Goal: Find specific page/section: Find specific page/section

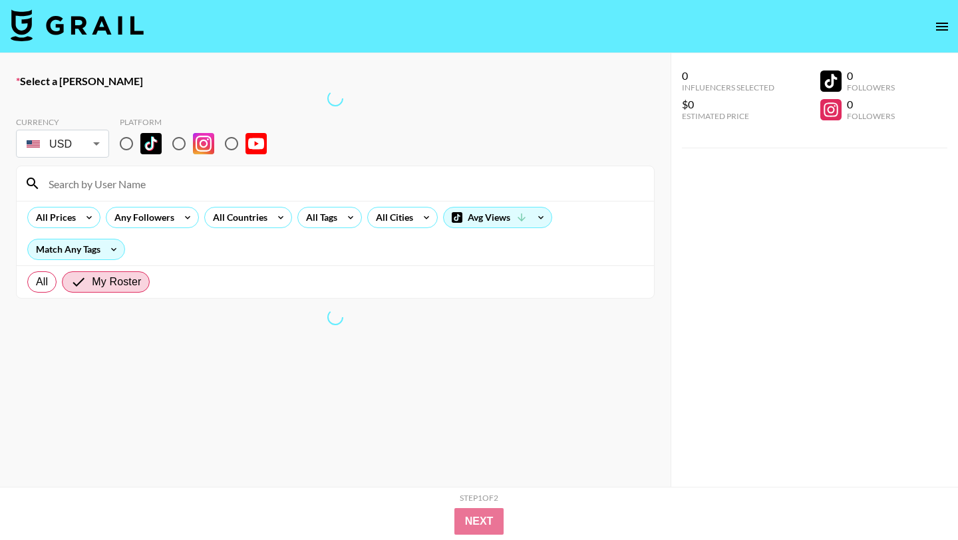
click at [82, 34] on img at bounding box center [77, 25] width 133 height 32
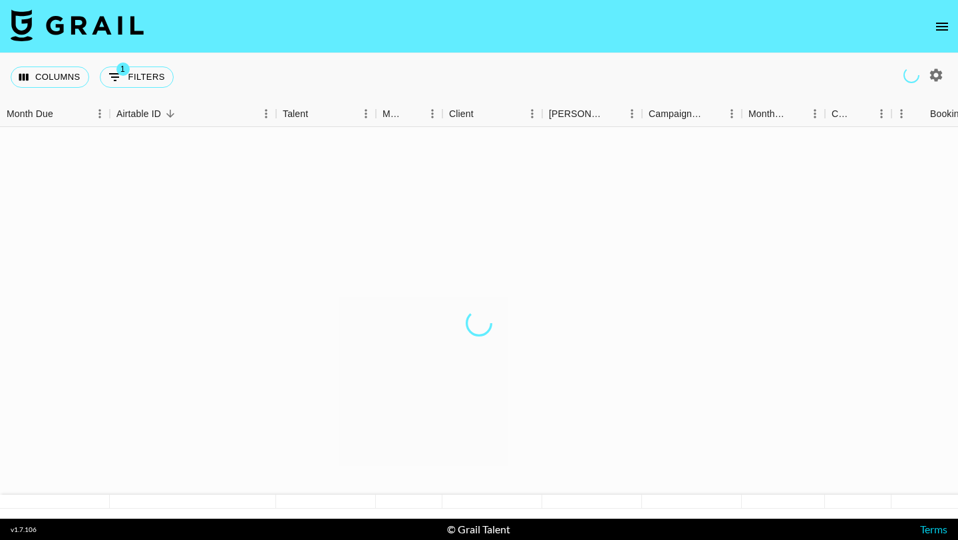
click at [943, 29] on icon "open drawer" at bounding box center [942, 27] width 12 height 8
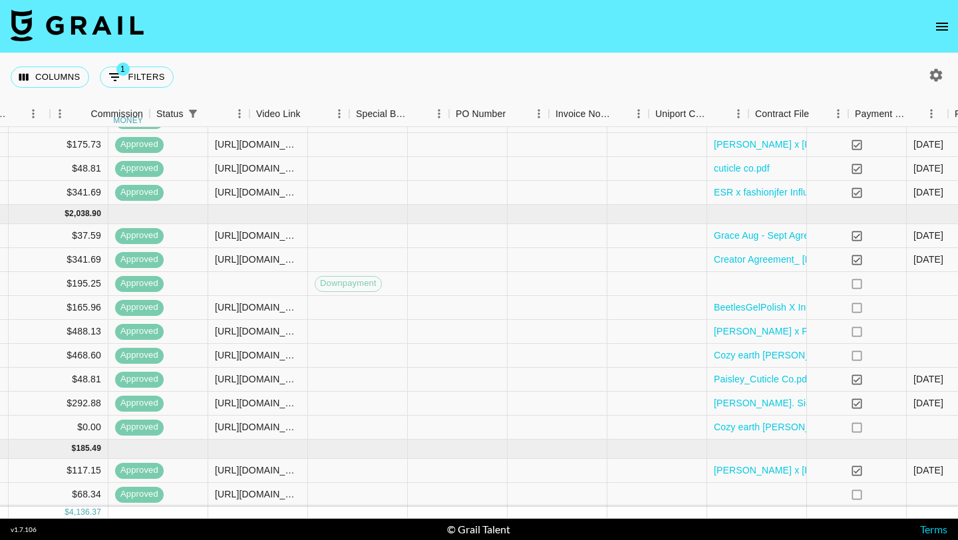
scroll to position [320, 1004]
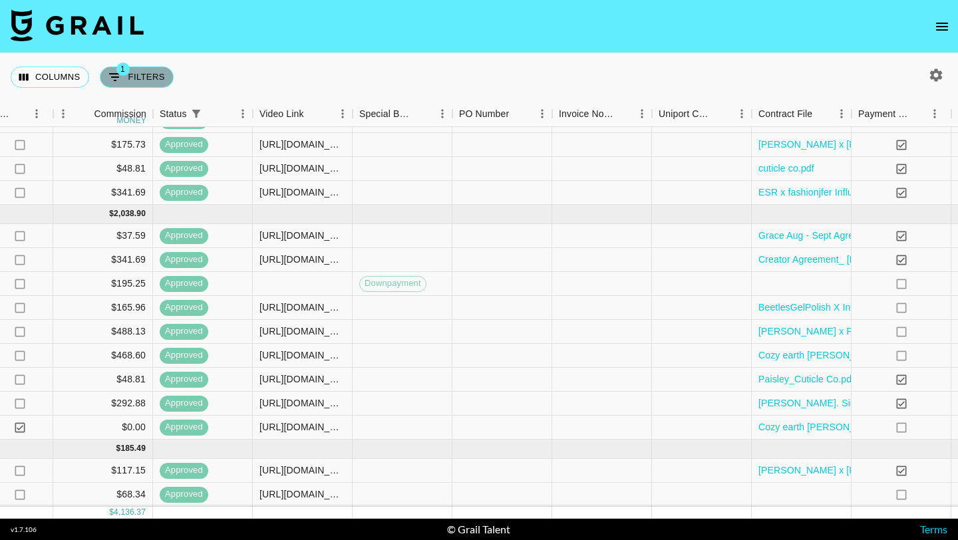
click at [146, 72] on button "1 Filters" at bounding box center [137, 77] width 74 height 21
select select "status"
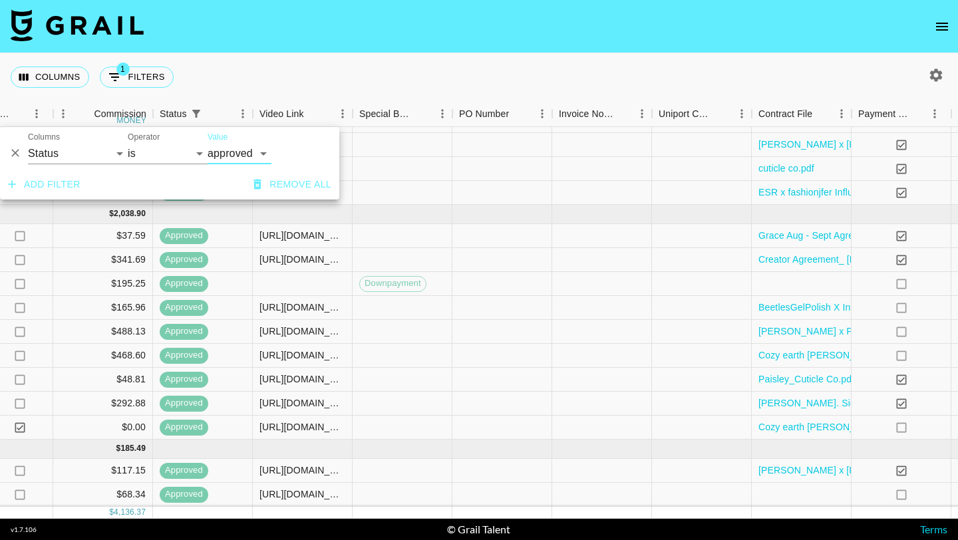
click at [231, 157] on select "confirmed declined draft posted approved cancelled badDebt" at bounding box center [240, 153] width 64 height 21
select select "confirmed"
click at [208, 143] on select "confirmed declined draft posted approved cancelled badDebt" at bounding box center [240, 153] width 64 height 21
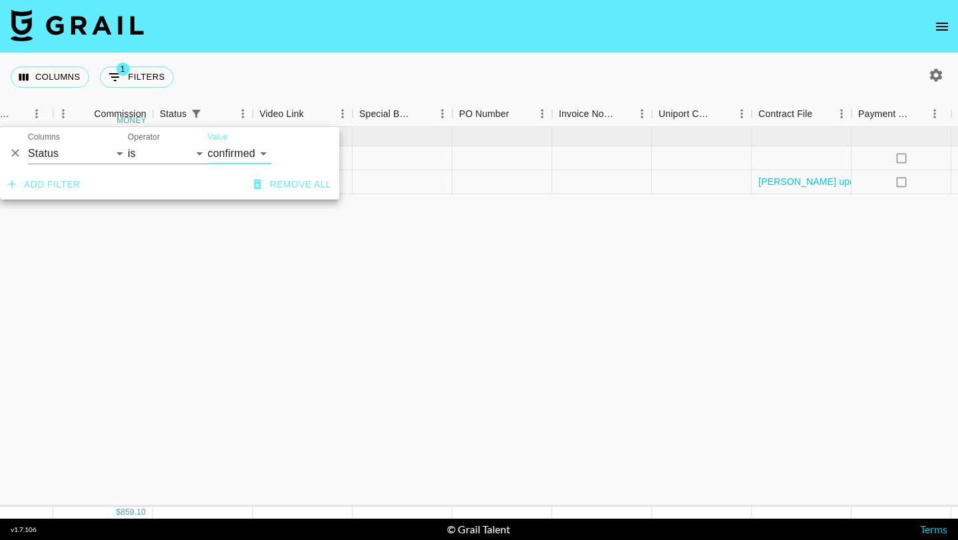
scroll to position [0, 1004]
click at [412, 72] on div "Columns 1 Filters + Booking" at bounding box center [479, 77] width 958 height 48
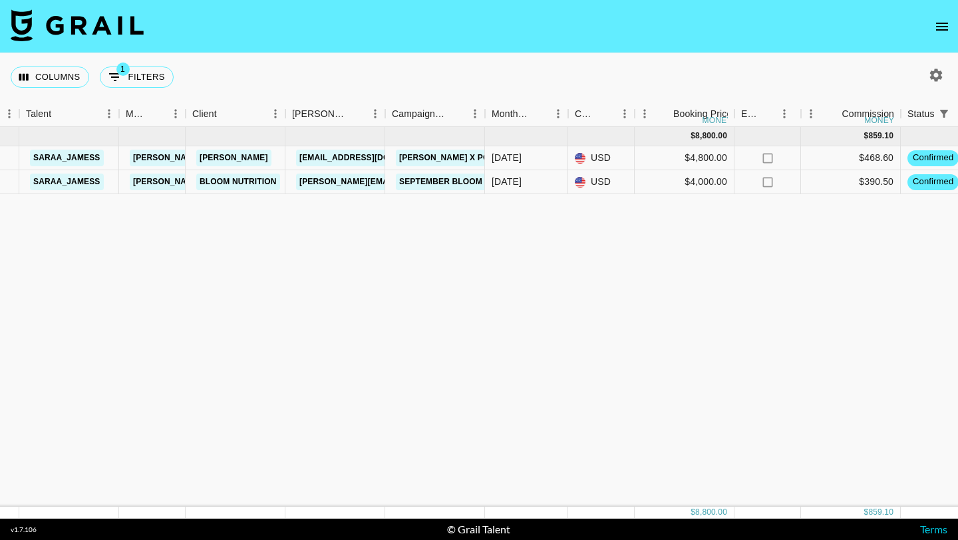
scroll to position [0, 256]
click at [155, 83] on button "1 Filters" at bounding box center [137, 77] width 74 height 21
select select "status"
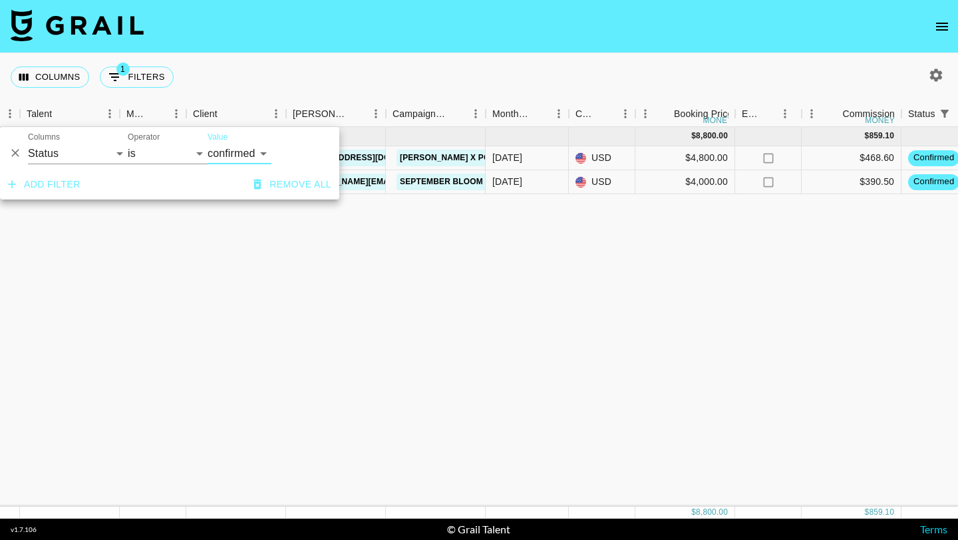
click at [233, 154] on select "confirmed declined draft posted approved cancelled badDebt" at bounding box center [240, 153] width 64 height 21
select select "draft"
click at [208, 143] on select "confirmed declined draft posted approved cancelled badDebt" at bounding box center [240, 153] width 64 height 21
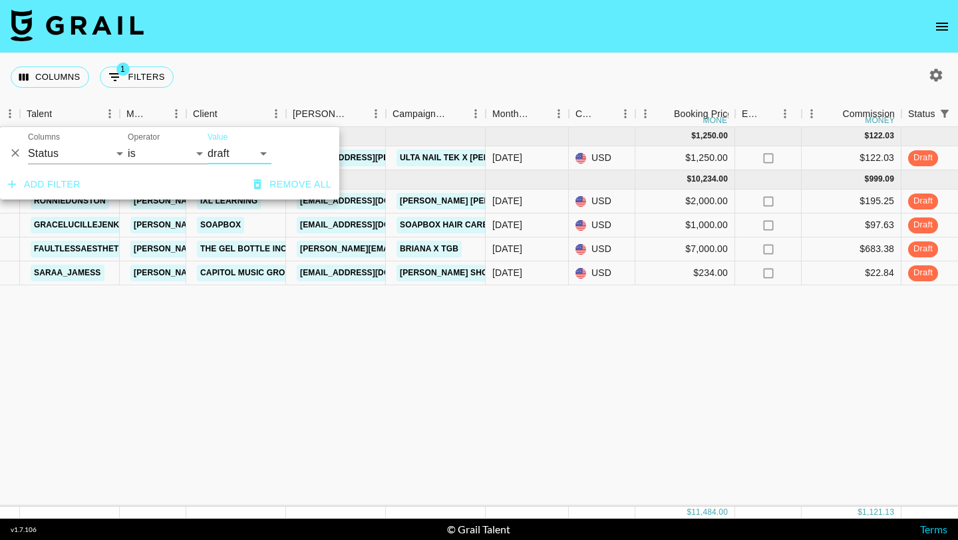
click at [493, 385] on div "Sep '25 ( 1 ) $ 1,250.00 $ 122.03 recR5DUHN3aHwlgKH suebagleyy evelyn.cardoso@g…" at bounding box center [848, 317] width 2208 height 380
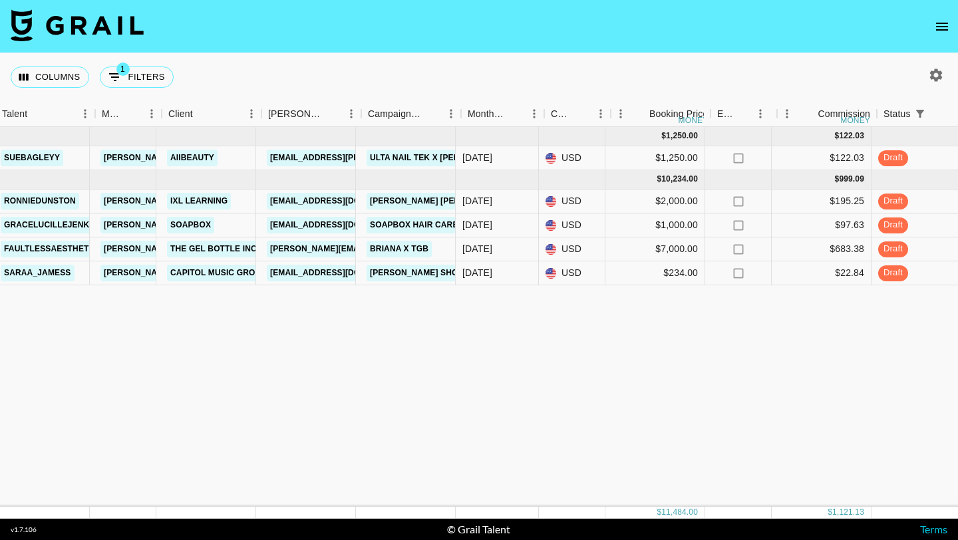
scroll to position [0, 287]
click at [147, 78] on button "1 Filters" at bounding box center [137, 77] width 74 height 21
select select "status"
select select "draft"
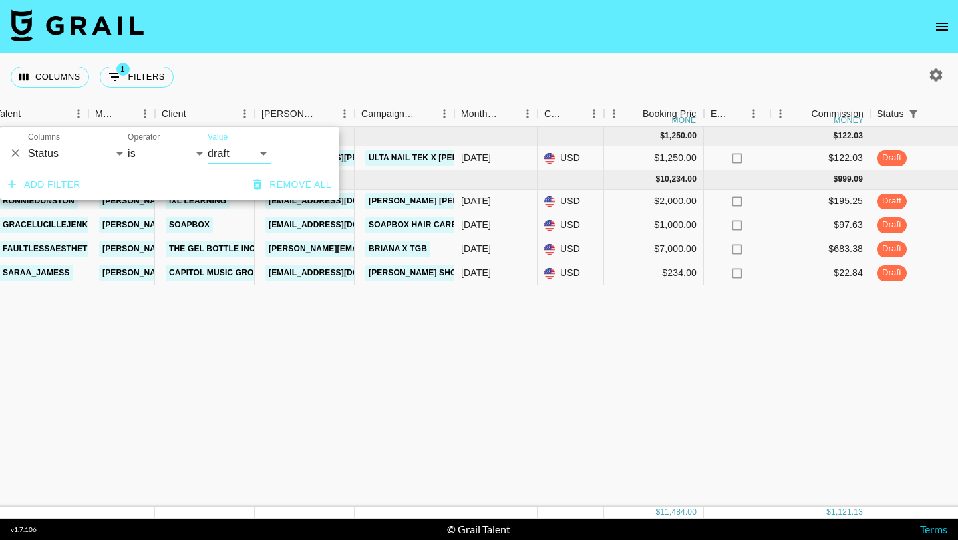
click at [232, 150] on select "confirmed declined draft posted approved cancelled badDebt" at bounding box center [240, 153] width 64 height 21
click at [375, 68] on div "Columns 1 Filters + Booking" at bounding box center [479, 77] width 958 height 48
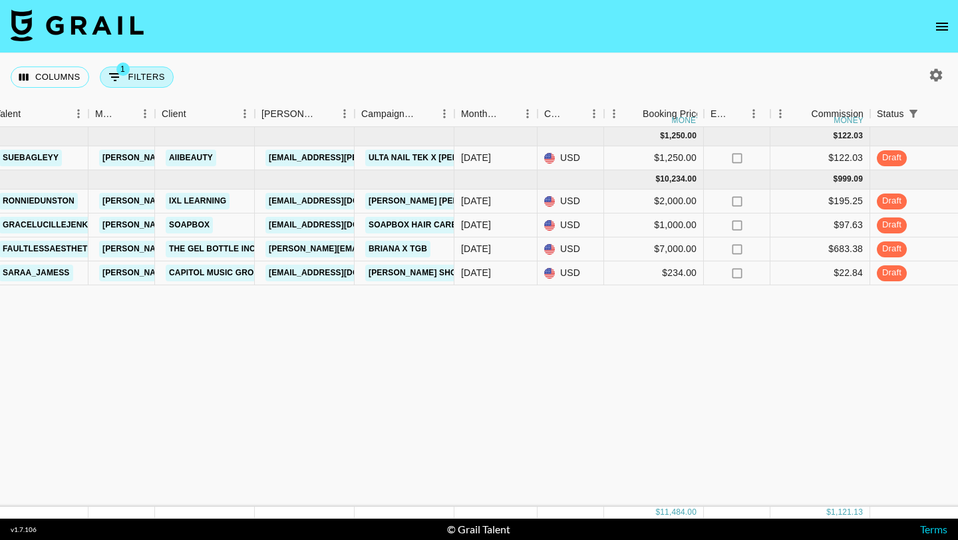
click at [153, 83] on button "1 Filters" at bounding box center [137, 77] width 74 height 21
select select "status"
select select "draft"
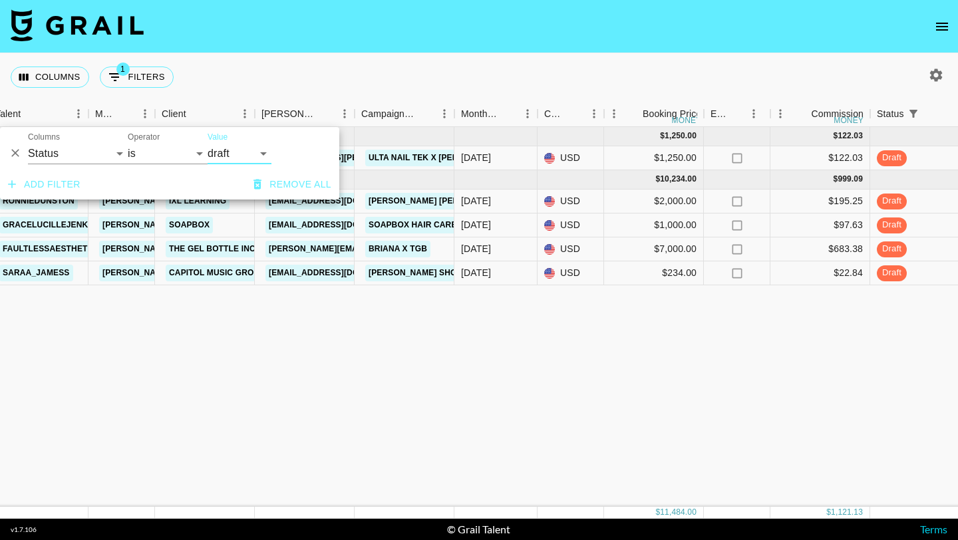
click at [224, 155] on select "confirmed declined draft posted approved cancelled badDebt" at bounding box center [240, 153] width 64 height 21
select select
click at [208, 143] on select "confirmed declined draft posted approved cancelled badDebt" at bounding box center [240, 153] width 64 height 21
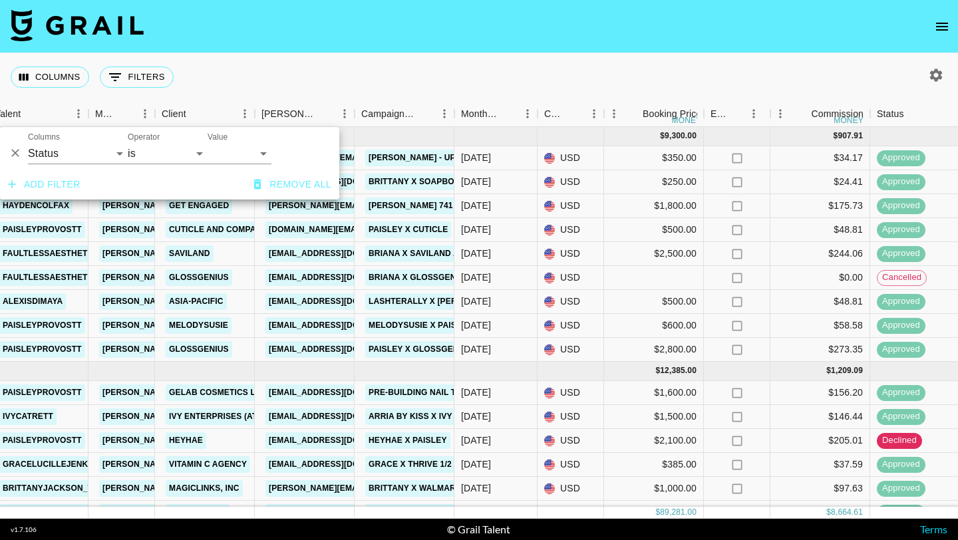
click at [497, 74] on div "Columns 0 Filters + Booking" at bounding box center [479, 77] width 958 height 48
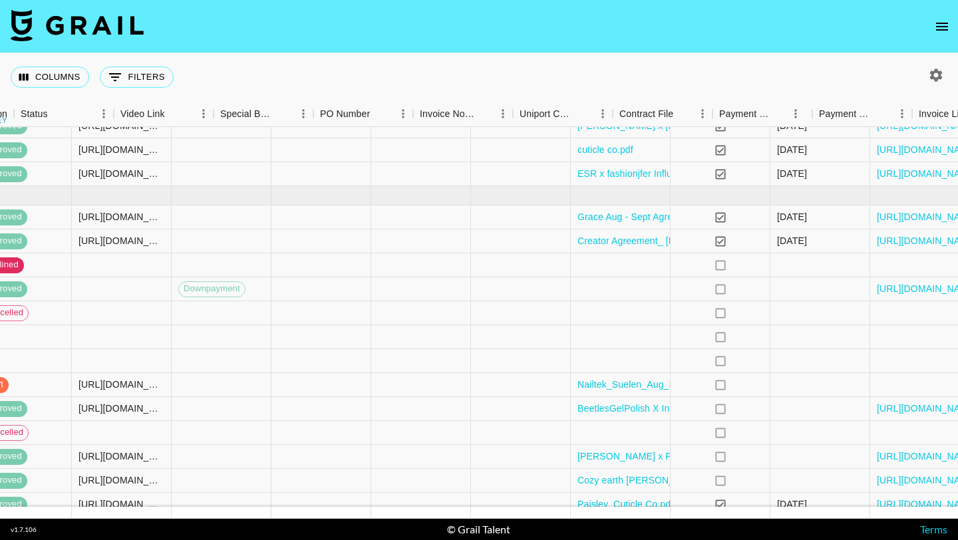
scroll to position [386, 1250]
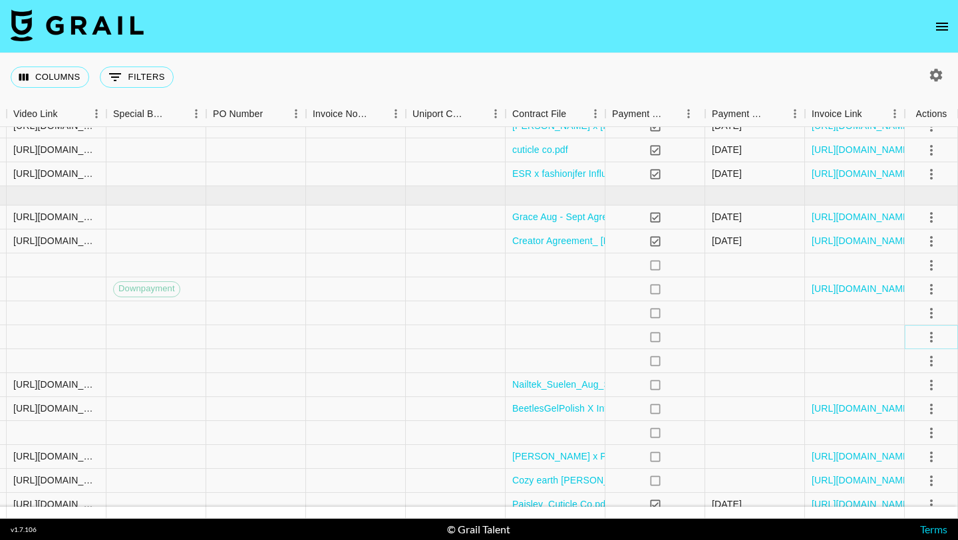
click at [929, 332] on icon "select merge strategy" at bounding box center [931, 337] width 16 height 16
click at [906, 361] on li "Confirm" at bounding box center [914, 366] width 86 height 24
click at [446, 341] on div at bounding box center [456, 337] width 100 height 24
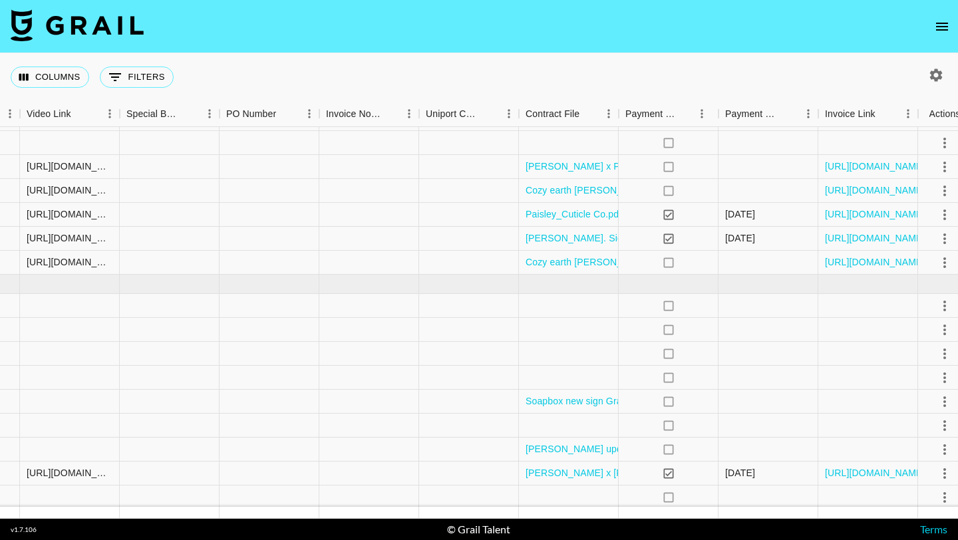
scroll to position [676, 1250]
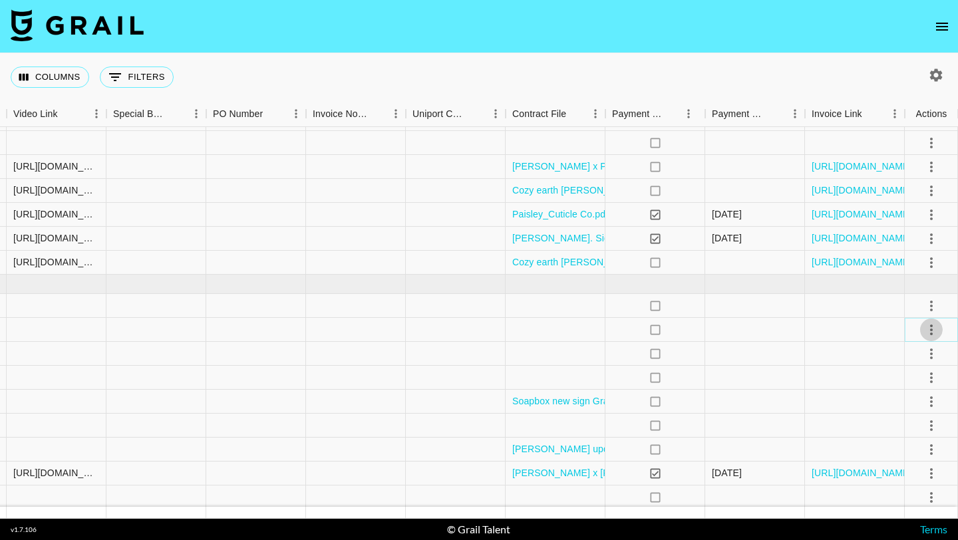
click at [933, 331] on icon "select merge strategy" at bounding box center [931, 330] width 16 height 16
click at [913, 354] on li "Confirm" at bounding box center [914, 359] width 86 height 24
click at [374, 331] on div at bounding box center [356, 330] width 100 height 24
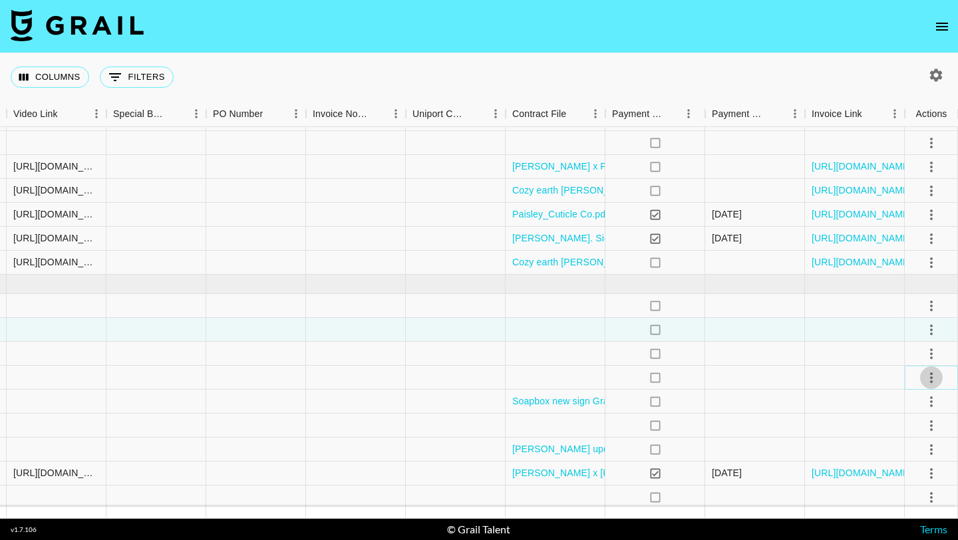
click at [924, 380] on icon "select merge strategy" at bounding box center [931, 378] width 16 height 16
click at [911, 400] on li "Confirm" at bounding box center [914, 406] width 86 height 24
click at [367, 382] on div at bounding box center [356, 378] width 100 height 24
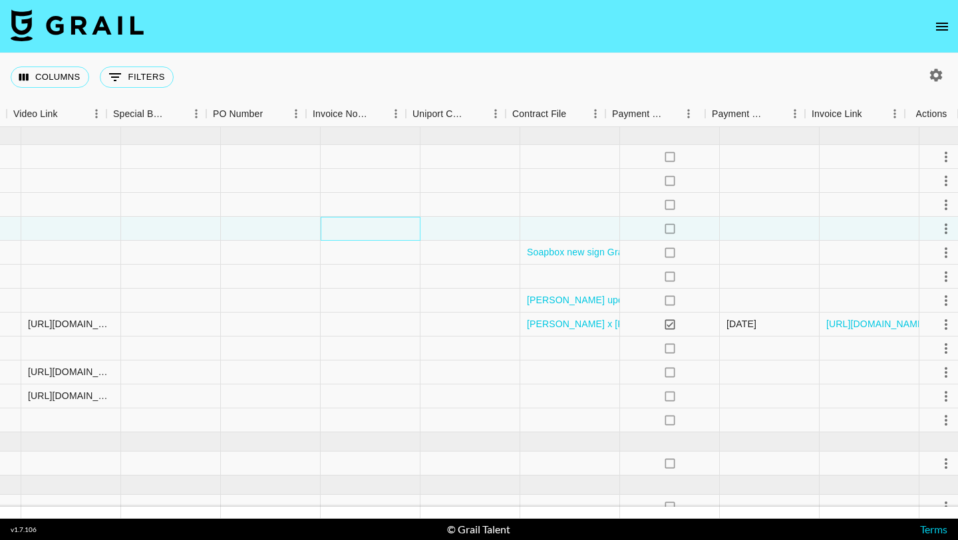
scroll to position [825, 1250]
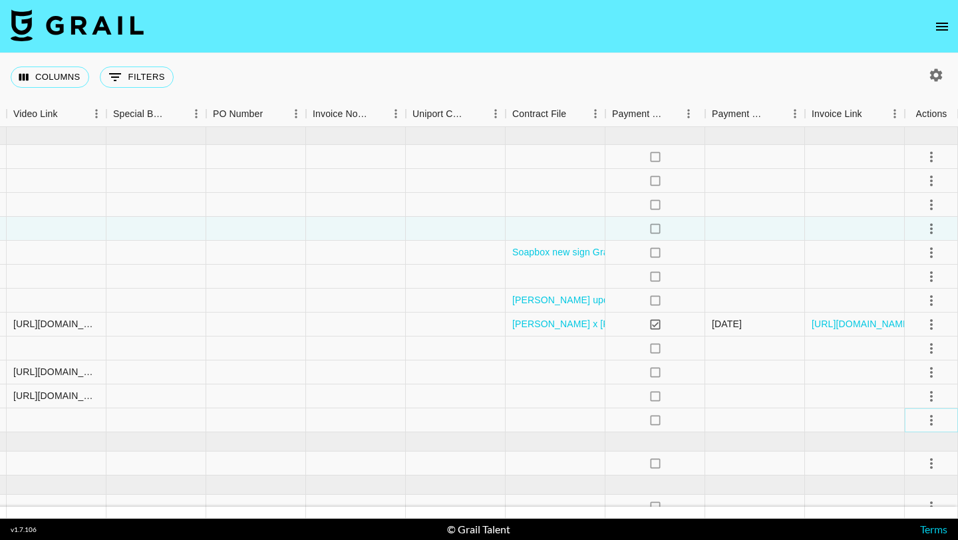
click at [930, 421] on icon "select merge strategy" at bounding box center [931, 420] width 16 height 16
click at [911, 293] on li "Confirm" at bounding box center [914, 296] width 86 height 24
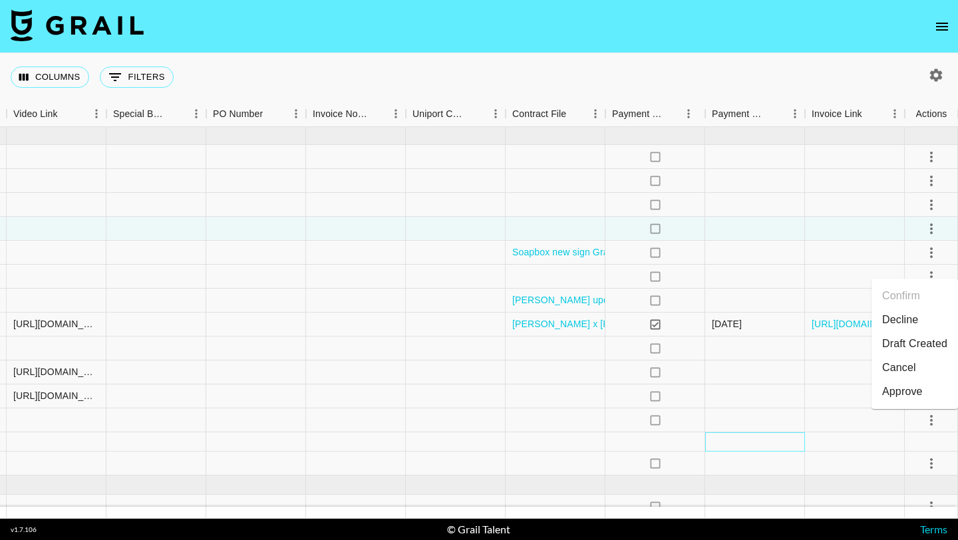
click at [718, 444] on div at bounding box center [755, 441] width 100 height 19
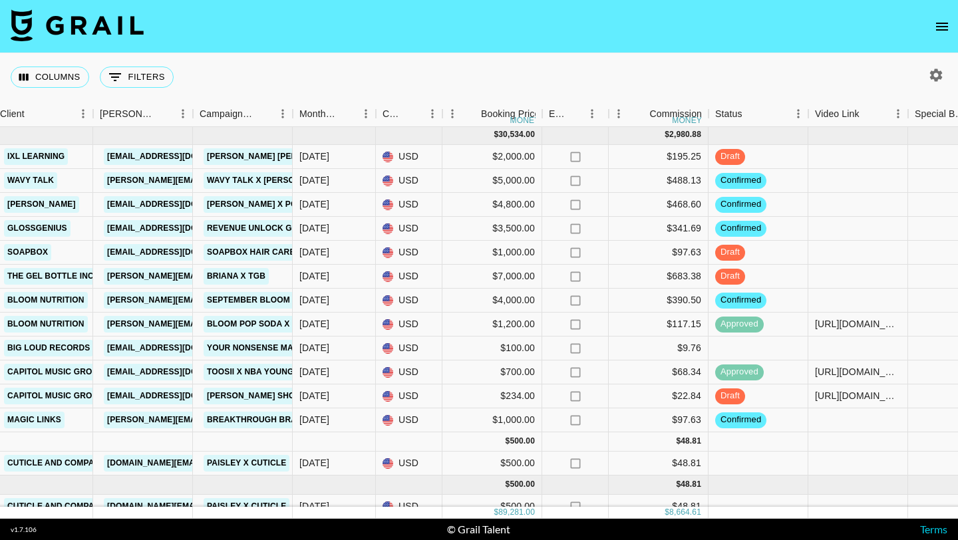
scroll to position [837, 449]
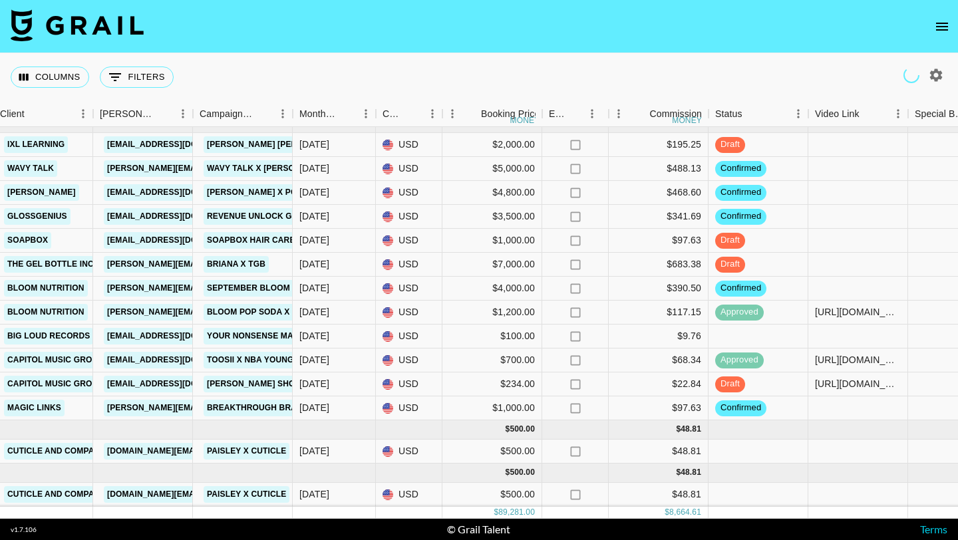
click at [938, 23] on icon "open drawer" at bounding box center [942, 27] width 12 height 8
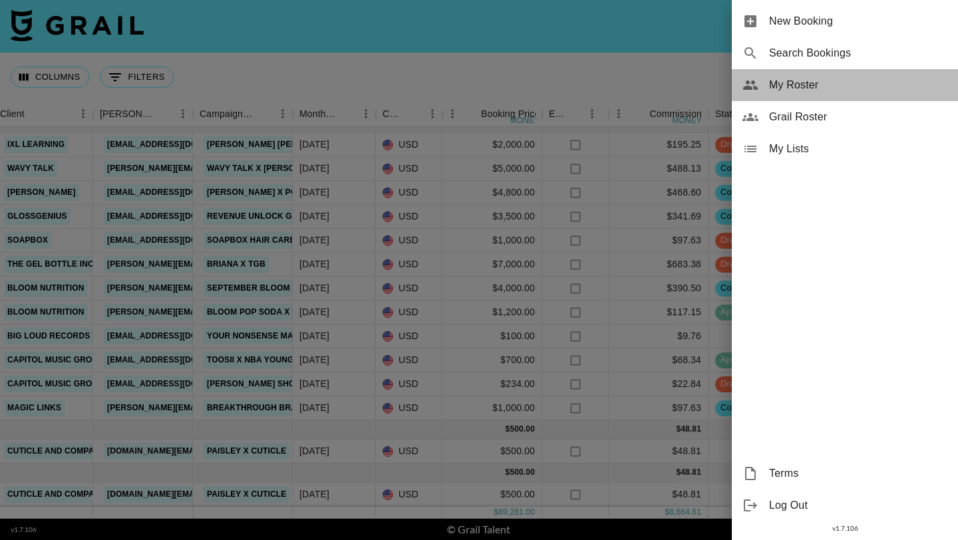
click at [854, 87] on span "My Roster" at bounding box center [858, 85] width 178 height 16
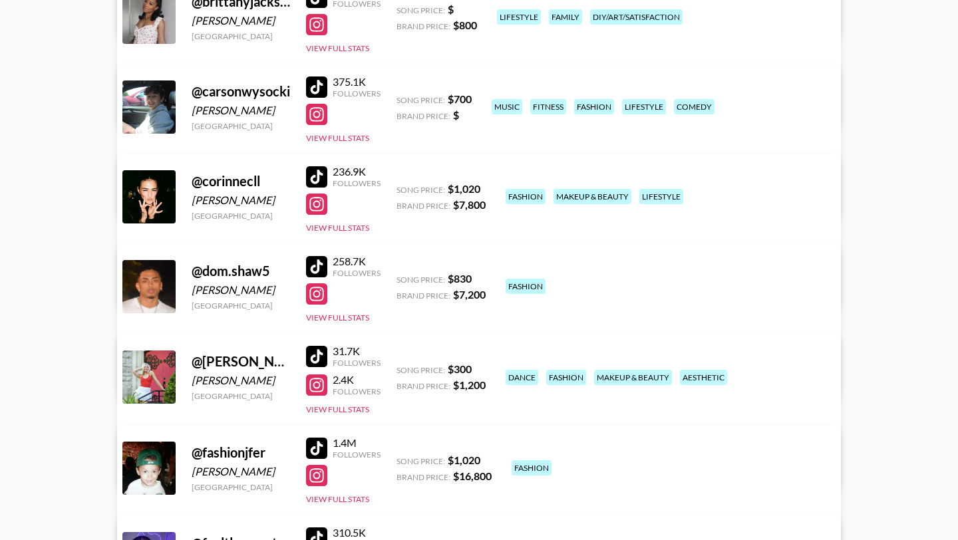
scroll to position [659, 0]
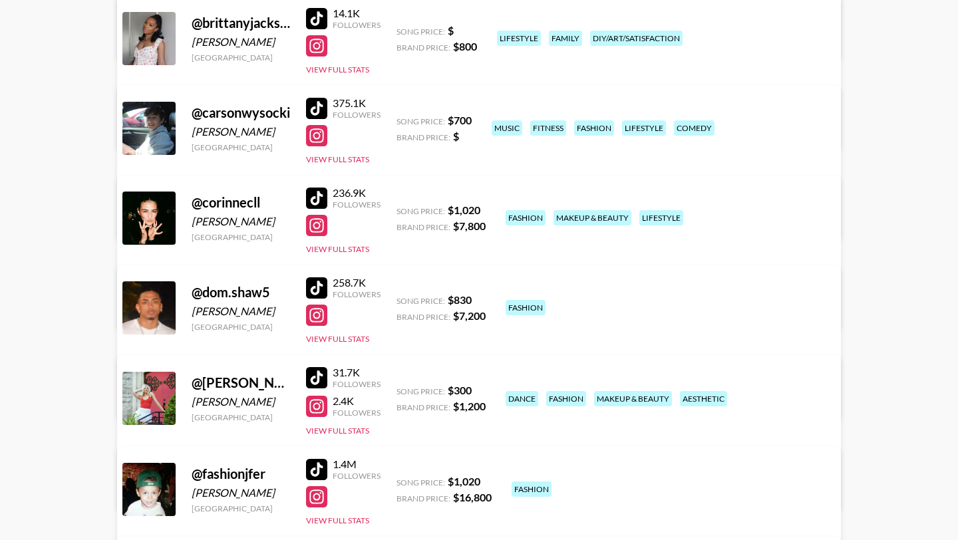
click at [323, 24] on div at bounding box center [316, 18] width 21 height 21
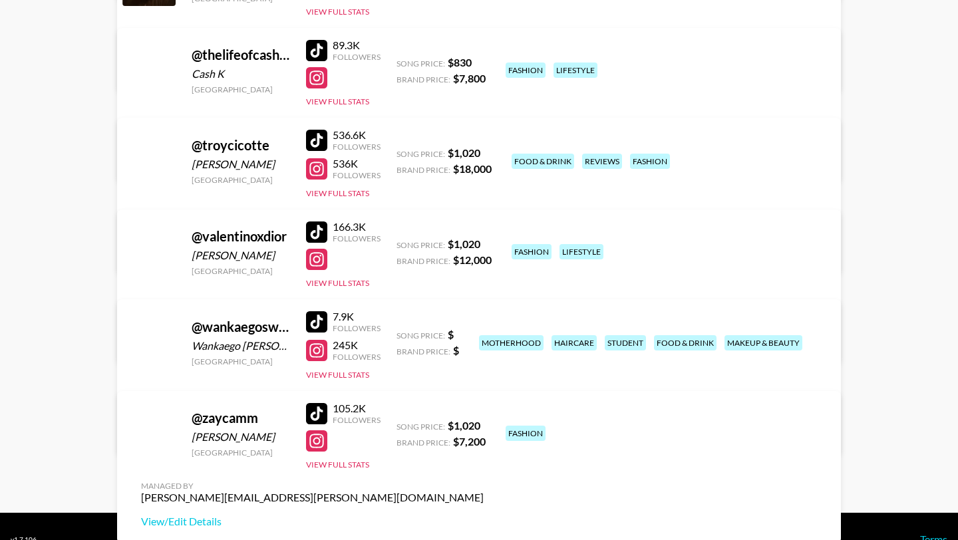
scroll to position [2815, 0]
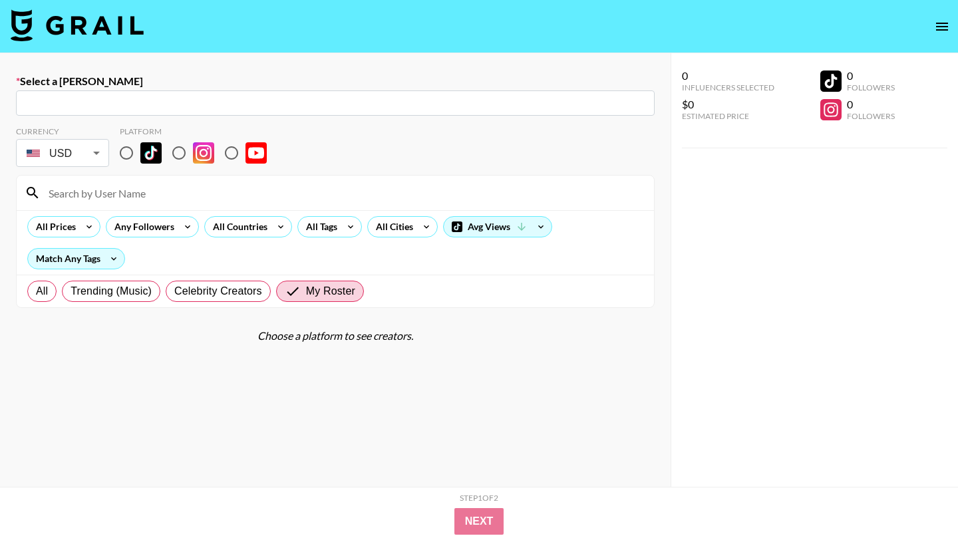
click at [947, 20] on icon "open drawer" at bounding box center [942, 27] width 16 height 16
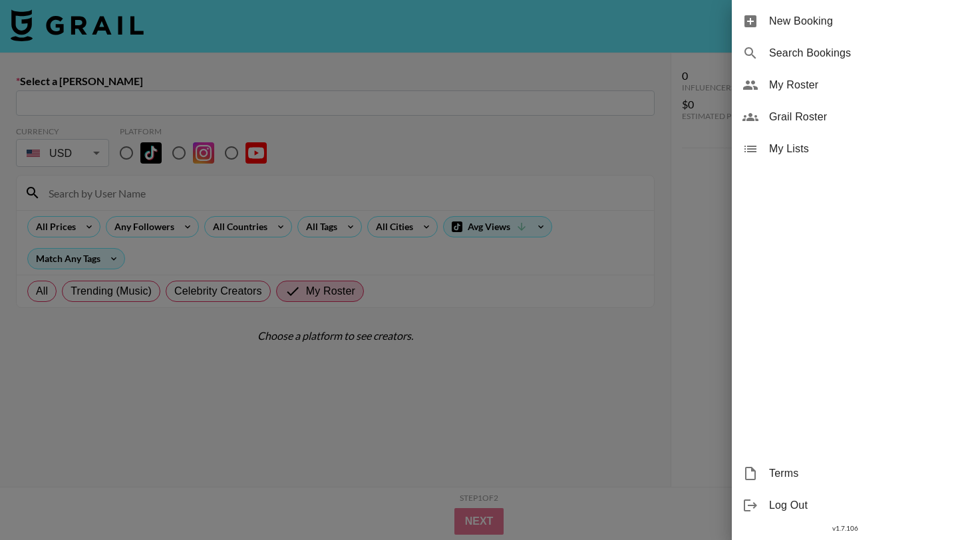
click at [817, 84] on span "My Roster" at bounding box center [858, 85] width 178 height 16
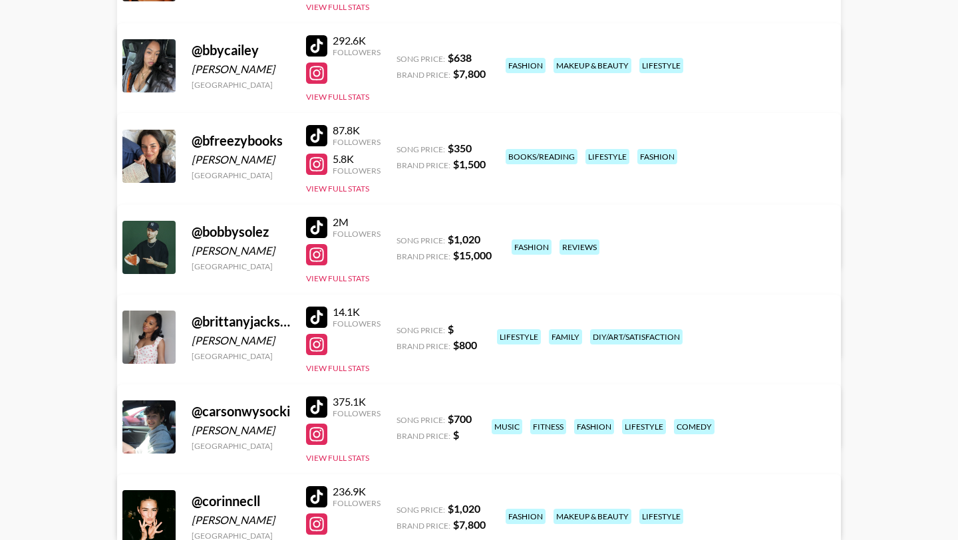
scroll to position [343, 0]
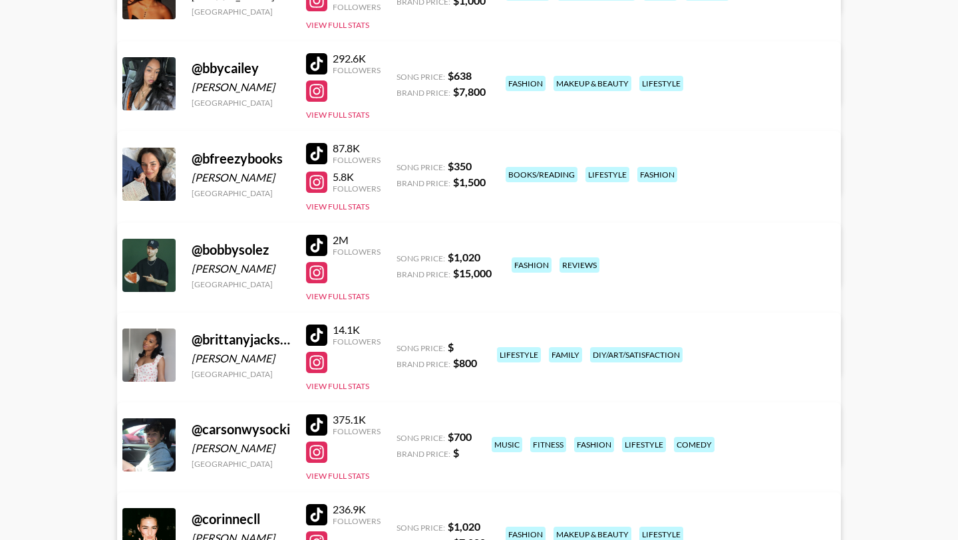
click at [322, 150] on div at bounding box center [316, 153] width 21 height 21
